Goal: Transaction & Acquisition: Purchase product/service

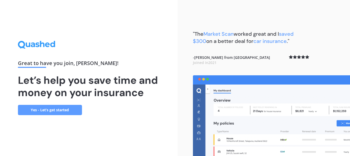
click at [38, 110] on link "Yes - Let’s get started" at bounding box center [50, 110] width 64 height 10
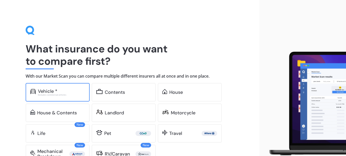
click at [45, 94] on div "Excludes commercial vehicles" at bounding box center [61, 95] width 47 height 2
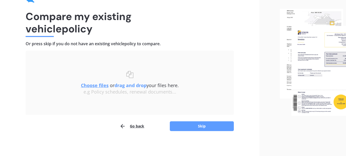
scroll to position [33, 0]
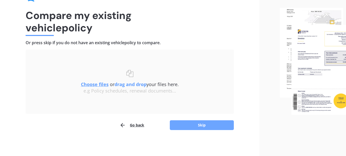
click at [184, 126] on button "Skip" at bounding box center [202, 125] width 64 height 10
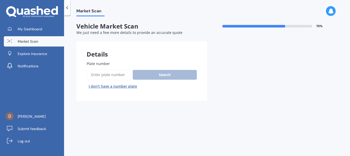
click at [143, 74] on div "Search I don’t have a number plate" at bounding box center [142, 79] width 110 height 21
click at [113, 73] on input "Plate number" at bounding box center [109, 74] width 44 height 11
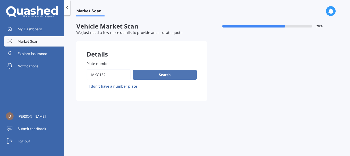
type input "mkg152"
click at [152, 74] on button "Search" at bounding box center [165, 75] width 64 height 10
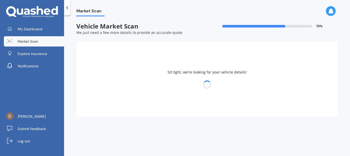
select select "HYUNDAI"
select select "SANTA FE"
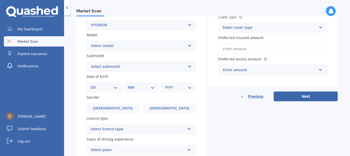
scroll to position [128, 0]
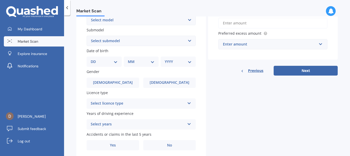
click at [114, 63] on select "DD 01 02 03 04 05 06 07 08 09 10 11 12 13 14 15 16 17 18 19 20 21 22 23 24 25 2…" at bounding box center [104, 62] width 27 height 6
select select "14"
click at [95, 59] on select "DD 01 02 03 04 05 06 07 08 09 10 11 12 13 14 15 16 17 18 19 20 21 22 23 24 25 2…" at bounding box center [104, 62] width 27 height 6
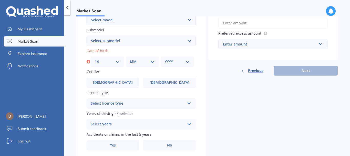
click at [149, 63] on select "MM 01 02 03 04 05 06 07 08 09 10 11 12" at bounding box center [142, 62] width 25 height 6
select select "07"
click at [130, 59] on select "MM 01 02 03 04 05 06 07 08 09 10 11 12" at bounding box center [142, 62] width 25 height 6
click at [185, 63] on select "YYYY 2025 2024 2023 2022 2021 2020 2019 2018 2017 2016 2015 2014 2013 2012 2011…" at bounding box center [177, 62] width 25 height 6
select select "1948"
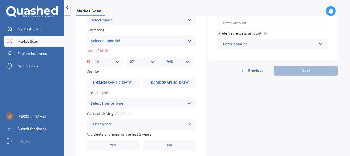
click at [165, 59] on select "YYYY 2025 2024 2023 2022 2021 2020 2019 2018 2017 2016 2015 2014 2013 2012 2011…" at bounding box center [177, 62] width 25 height 6
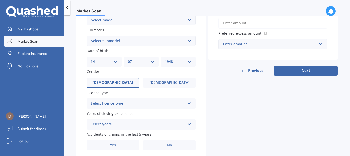
click at [115, 84] on span "Male" at bounding box center [113, 82] width 41 height 4
click at [0, 0] on input "Male" at bounding box center [0, 0] width 0 height 0
click at [187, 103] on icon at bounding box center [189, 102] width 4 height 4
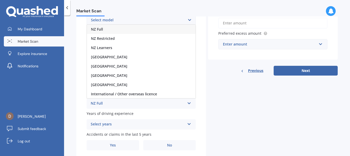
click at [104, 29] on div "NZ Full" at bounding box center [141, 29] width 109 height 9
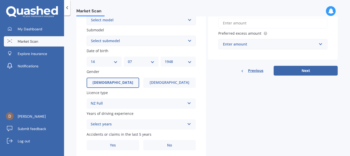
click at [168, 124] on div "Select years" at bounding box center [138, 124] width 94 height 6
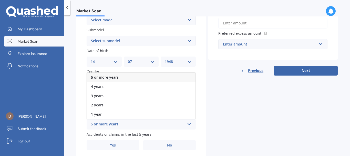
click at [117, 122] on div "5 or more years" at bounding box center [138, 124] width 94 height 6
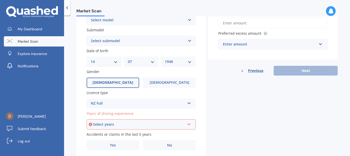
click at [188, 123] on icon at bounding box center [189, 123] width 4 height 4
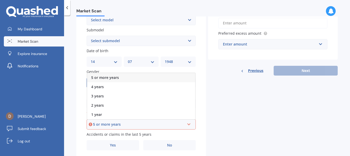
click at [115, 123] on div "5 or more years" at bounding box center [139, 124] width 92 height 6
click at [112, 77] on span "5 or more years" at bounding box center [105, 77] width 28 height 5
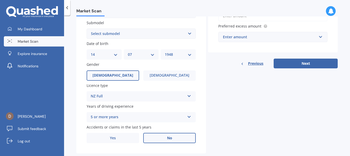
scroll to position [146, 0]
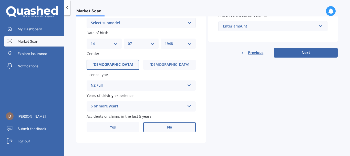
click at [149, 130] on label "No" at bounding box center [169, 127] width 53 height 10
click at [0, 0] on input "No" at bounding box center [0, 0] width 0 height 0
click at [155, 125] on label "No" at bounding box center [169, 127] width 53 height 10
click at [0, 0] on input "No" at bounding box center [0, 0] width 0 height 0
click at [155, 125] on label "No" at bounding box center [169, 127] width 53 height 10
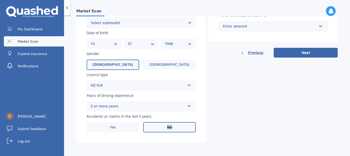
click at [0, 0] on input "No" at bounding box center [0, 0] width 0 height 0
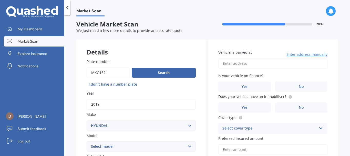
scroll to position [0, 0]
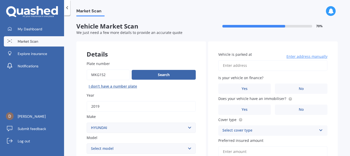
click at [226, 65] on input "Vehicle is parked at" at bounding box center [272, 65] width 109 height 11
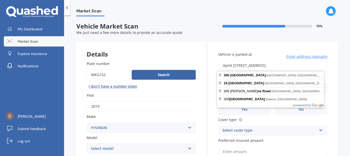
click at [242, 66] on input "Apmt 305 19Rawene Rd" at bounding box center [272, 65] width 109 height 11
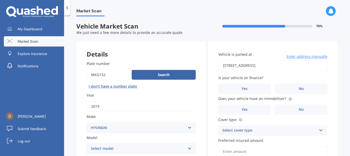
type input "19 Rawene Road, Birkenhead, Auckland 0626"
click at [294, 90] on label "No" at bounding box center [301, 88] width 53 height 10
click at [0, 0] on input "No" at bounding box center [0, 0] width 0 height 0
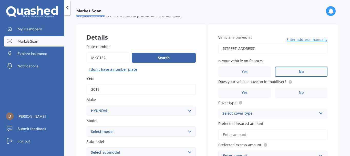
scroll to position [26, 0]
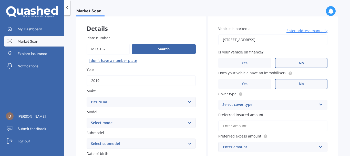
click at [300, 85] on span "No" at bounding box center [301, 84] width 5 height 4
click at [0, 0] on input "No" at bounding box center [0, 0] width 0 height 0
click at [299, 105] on div "Select cover type" at bounding box center [270, 105] width 94 height 6
click at [236, 116] on span "Comprehensive" at bounding box center [236, 114] width 27 height 5
click at [243, 125] on input "Preferred insured amount" at bounding box center [272, 125] width 109 height 11
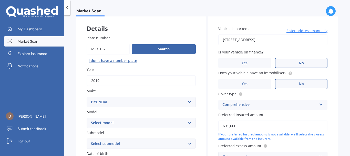
scroll to position [51, 0]
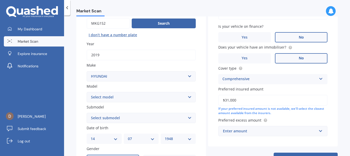
type input "$31,000"
click at [267, 127] on input "text" at bounding box center [271, 131] width 105 height 10
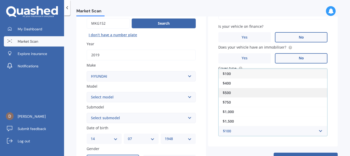
click at [232, 93] on div "$500" at bounding box center [273, 92] width 109 height 9
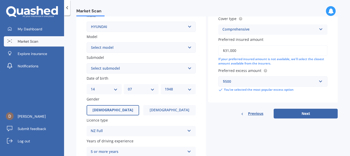
scroll to position [103, 0]
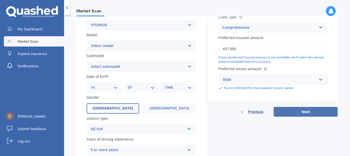
click at [304, 112] on button "Next" at bounding box center [306, 112] width 64 height 10
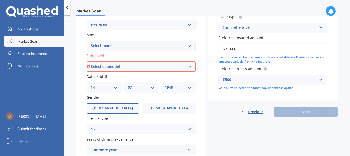
click at [187, 65] on select "Select submodel 2.2 4WD CRDi Elite Turbo Diesel A5 2.2 4WD CRDi Turbo Diesel A5…" at bounding box center [141, 66] width 109 height 10
select select "2.4 GL 4WD"
click at [87, 61] on select "Select submodel 2.2 4WD CRDi Elite Turbo Diesel A5 2.2 4WD CRDi Turbo Diesel A5…" at bounding box center [141, 66] width 109 height 10
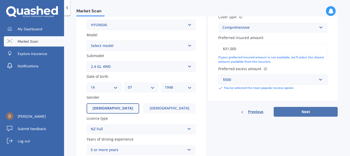
click at [319, 108] on button "Next" at bounding box center [306, 112] width 64 height 10
select select "14"
select select "07"
select select "1948"
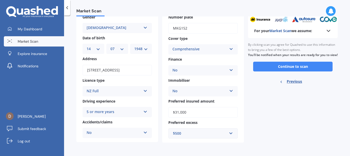
scroll to position [0, 0]
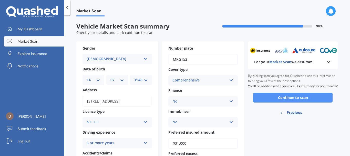
click at [321, 102] on button "Continue to scan" at bounding box center [292, 98] width 79 height 10
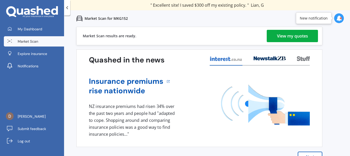
click at [294, 37] on div "View my quotes" at bounding box center [292, 36] width 31 height 12
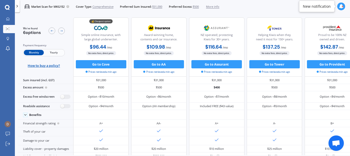
click at [343, 8] on icon at bounding box center [341, 6] width 5 height 5
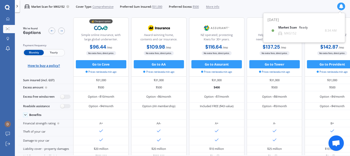
click at [312, 6] on div "Market Scan for MKG152 Cover Type: Comprehensive Preferred Sum Insured: $31,000…" at bounding box center [182, 6] width 335 height 13
